Goal: Task Accomplishment & Management: Manage account settings

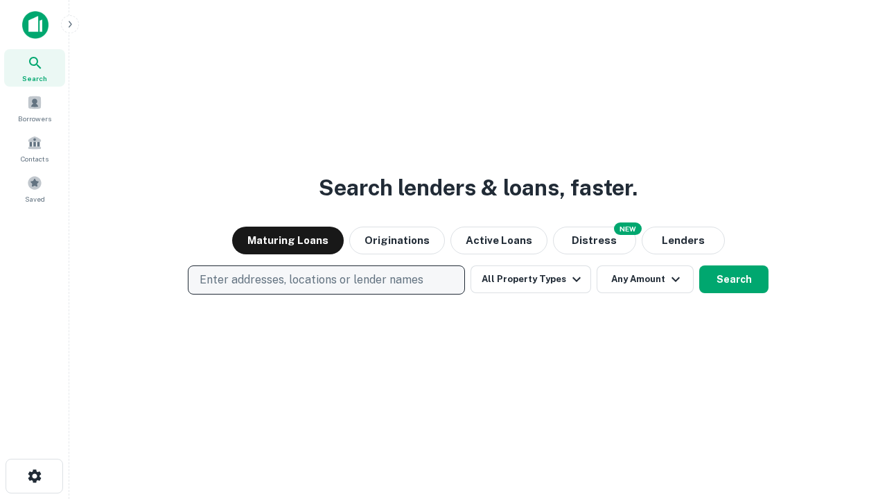
click at [326, 280] on p "Enter addresses, locations or lender names" at bounding box center [312, 280] width 224 height 17
type input "**********"
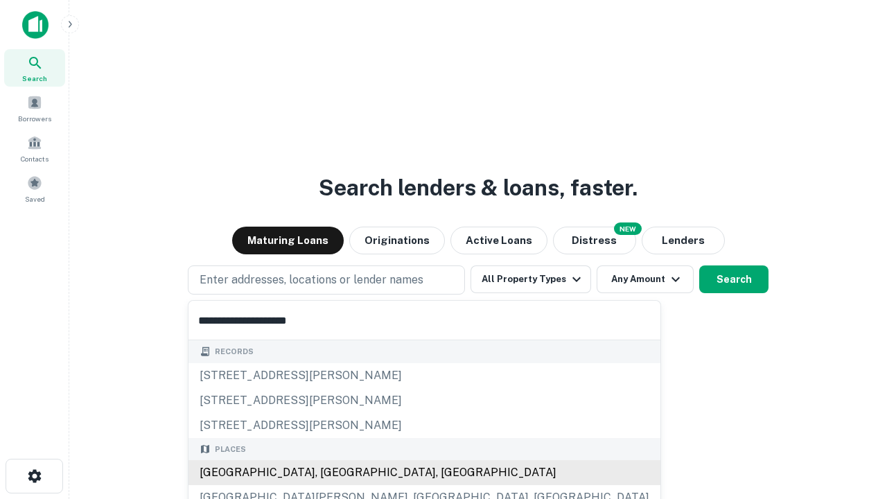
click at [331, 473] on div "Santa Monica, CA, USA" at bounding box center [425, 472] width 472 height 25
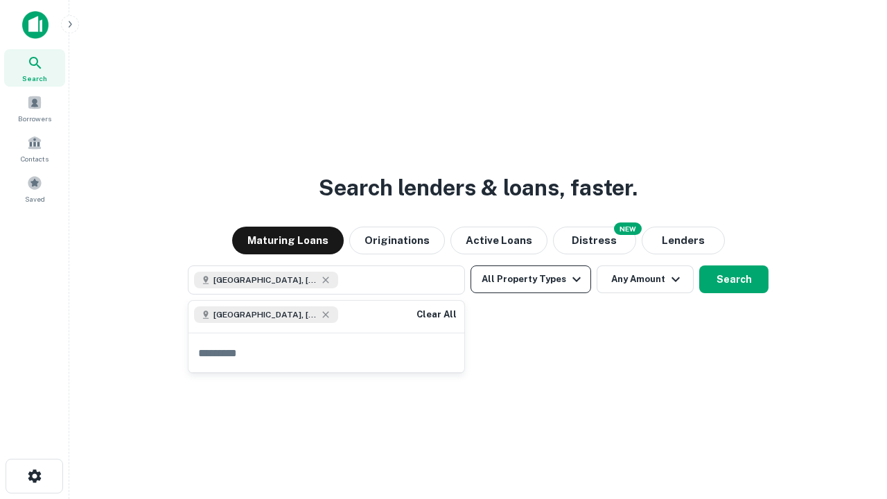
click at [531, 279] on button "All Property Types" at bounding box center [531, 280] width 121 height 28
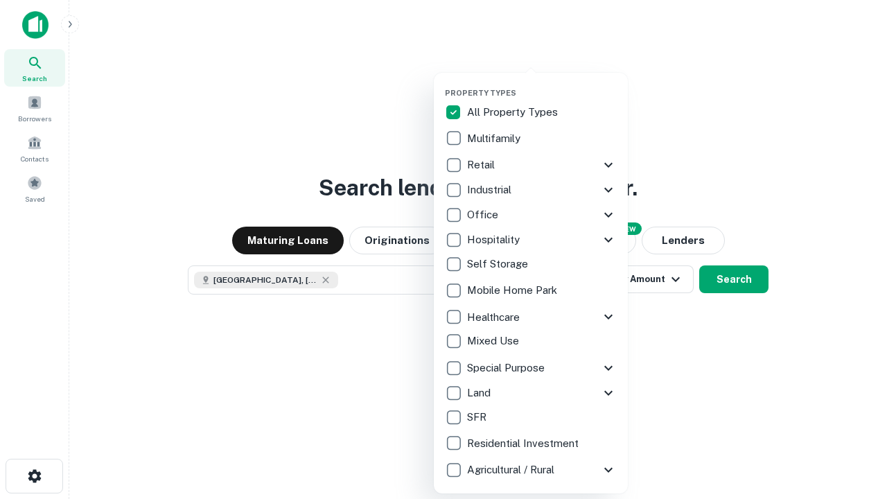
click at [542, 84] on button "button" at bounding box center [542, 84] width 194 height 1
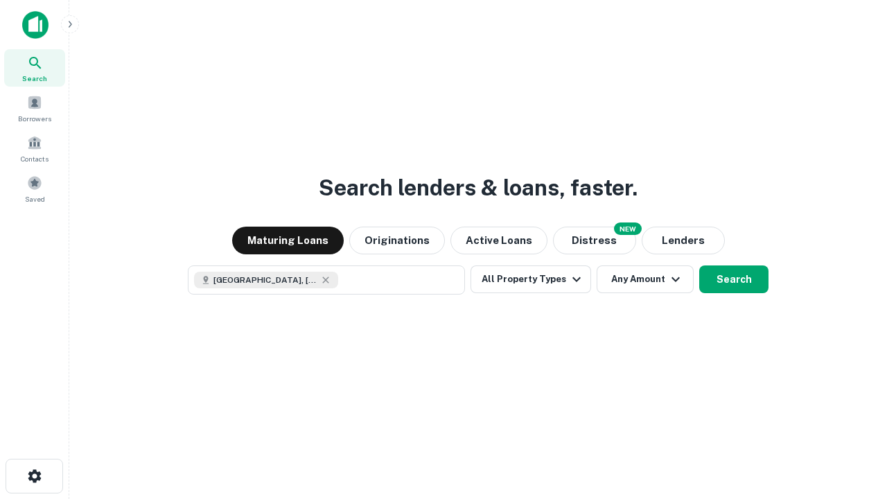
scroll to position [22, 0]
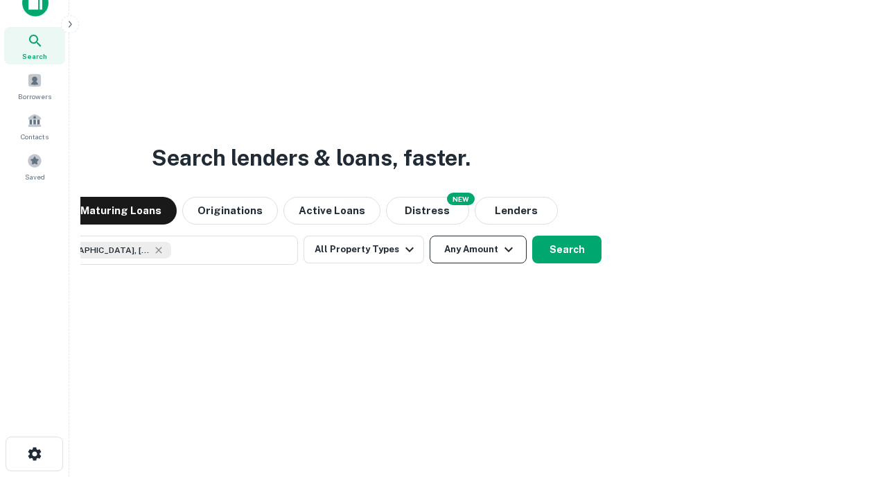
click at [430, 236] on button "Any Amount" at bounding box center [478, 250] width 97 height 28
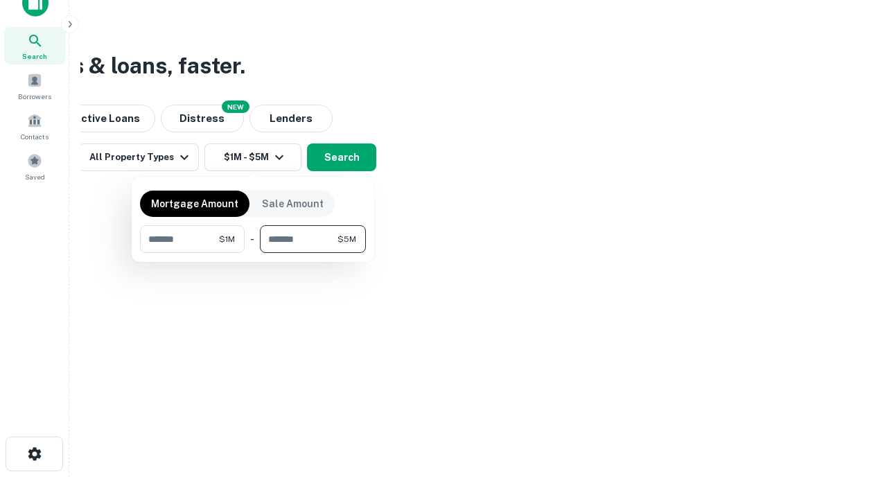
type input "*******"
click at [253, 253] on button "button" at bounding box center [253, 253] width 226 height 1
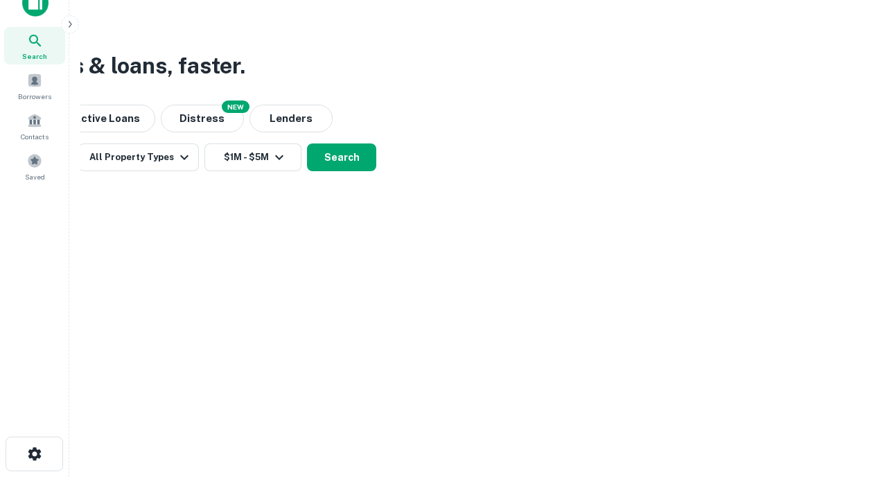
scroll to position [22, 0]
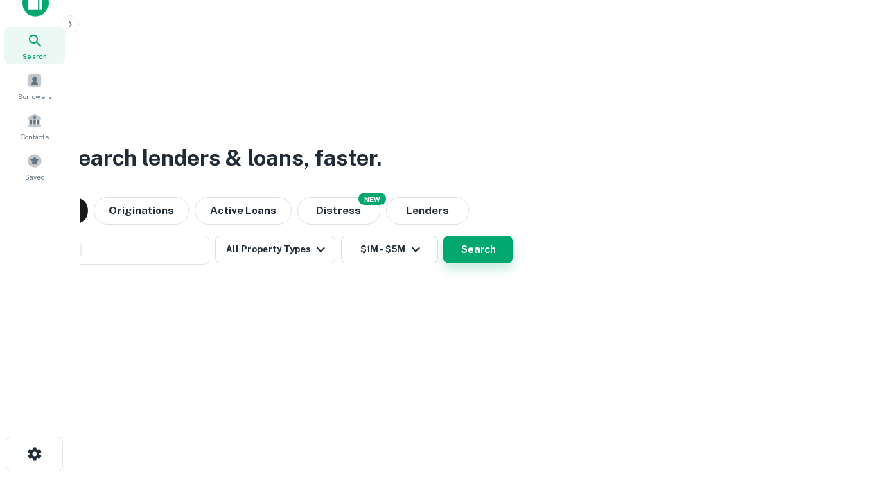
click at [444, 236] on button "Search" at bounding box center [478, 250] width 69 height 28
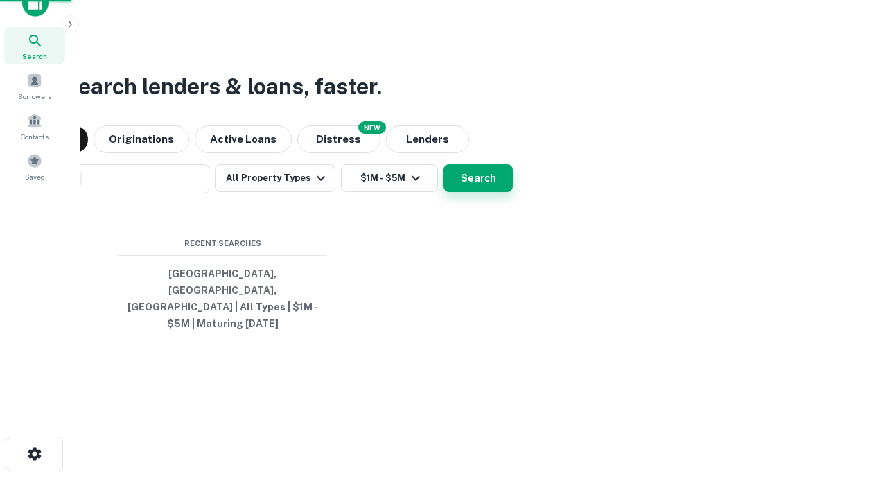
scroll to position [45, 392]
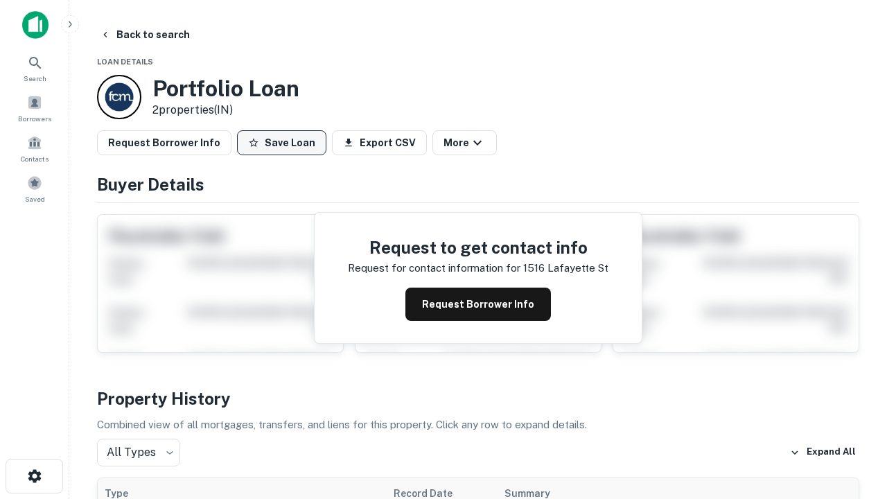
click at [281, 143] on button "Save Loan" at bounding box center [281, 142] width 89 height 25
click at [285, 143] on button "Loan Saved" at bounding box center [285, 142] width 96 height 25
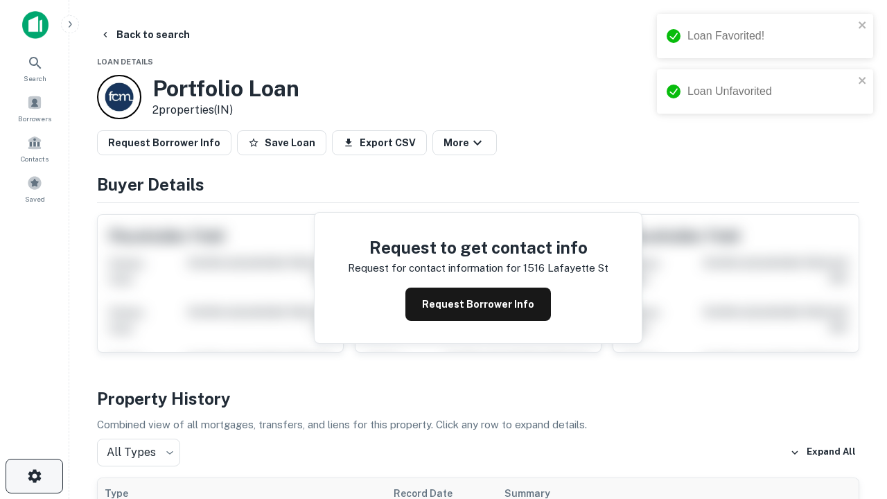
click at [34, 476] on icon "button" at bounding box center [34, 476] width 17 height 17
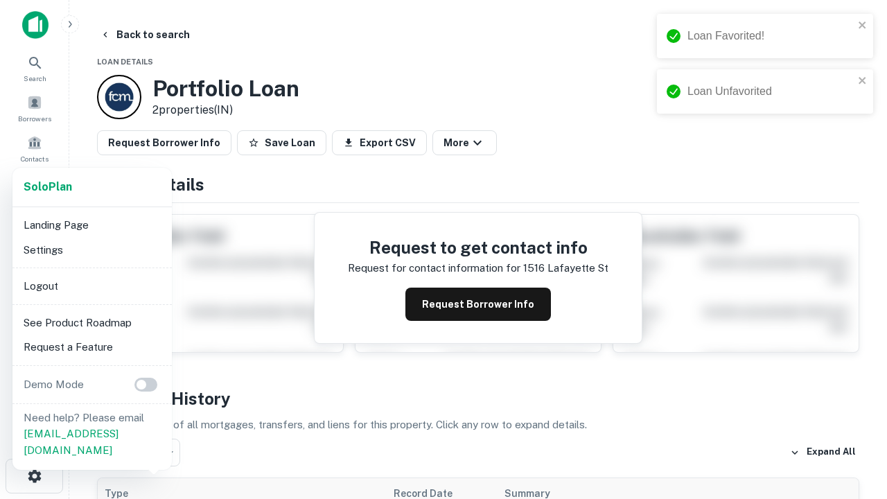
click at [92, 286] on li "Logout" at bounding box center [92, 286] width 148 height 25
